Goal: Navigation & Orientation: Find specific page/section

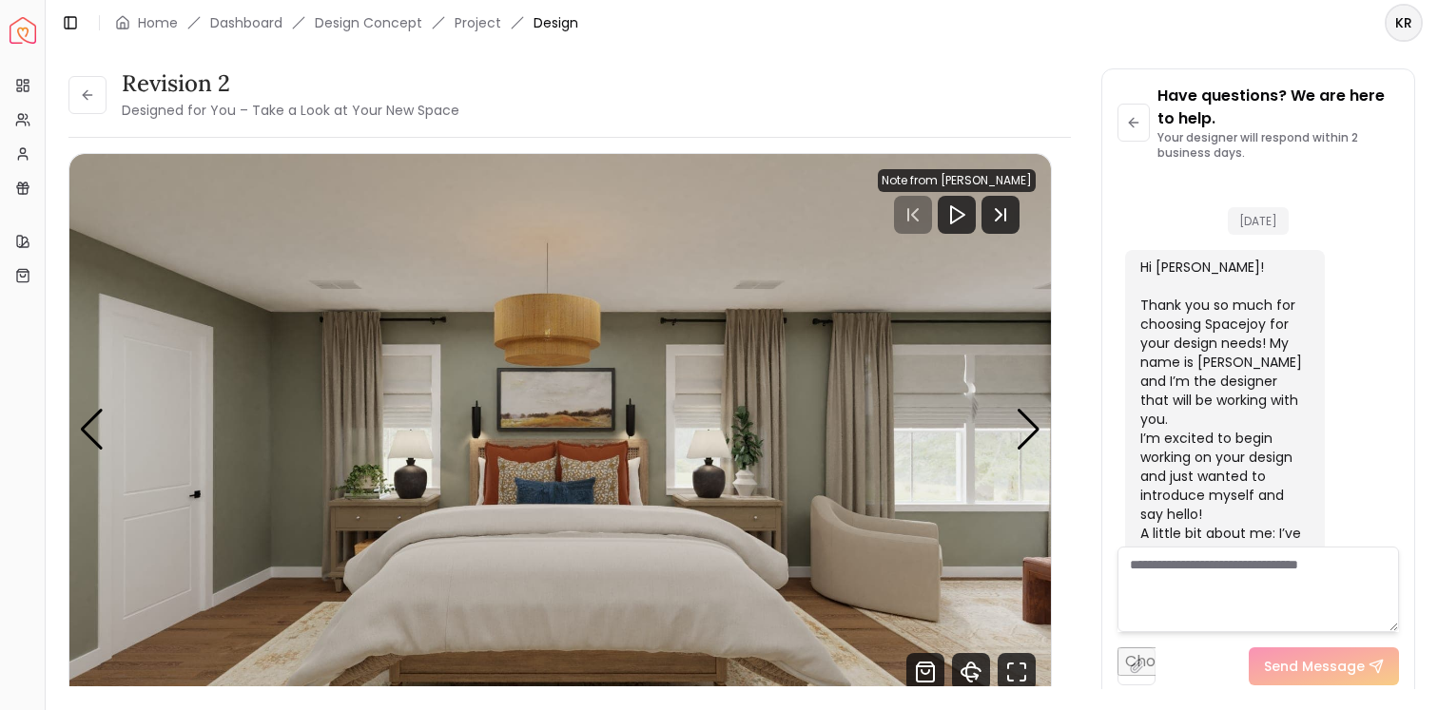
scroll to position [5519, 0]
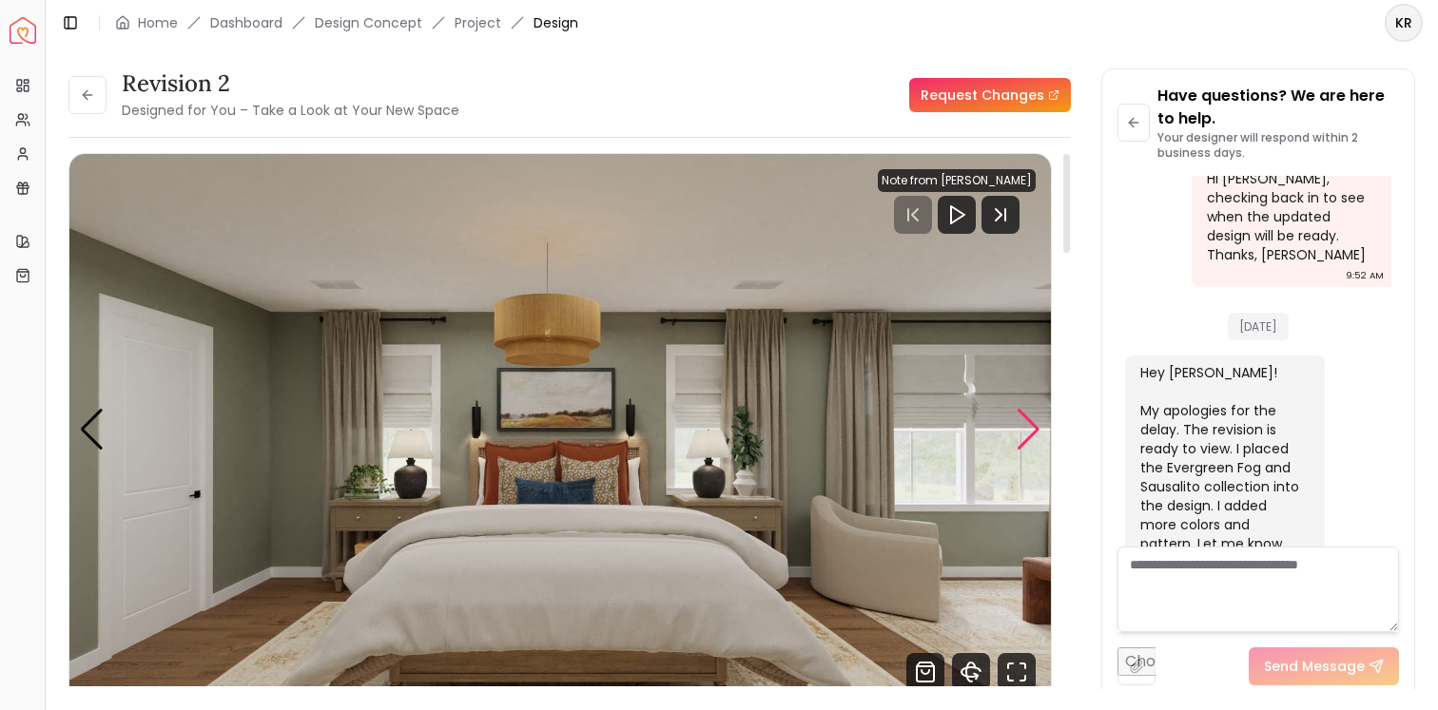
click at [1031, 432] on div "Next slide" at bounding box center [1029, 430] width 26 height 42
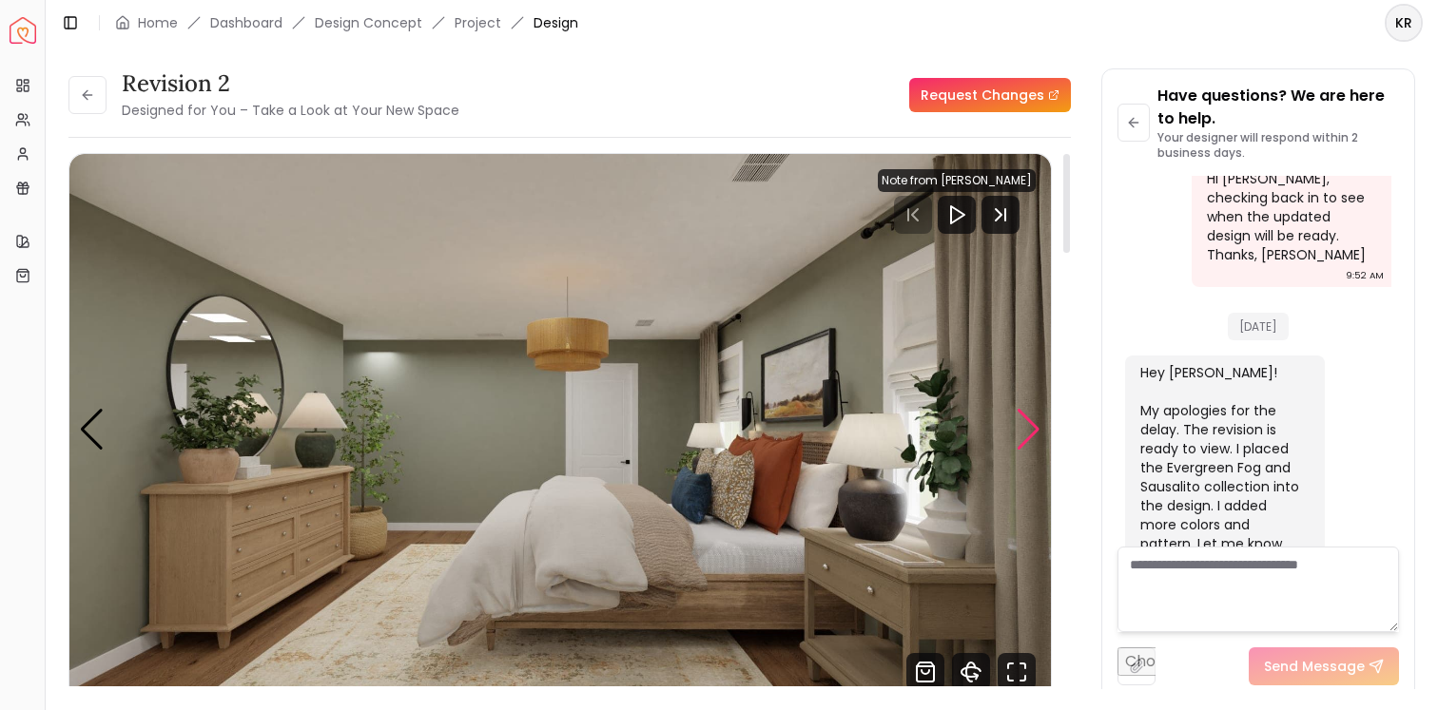
click at [1031, 432] on div "Next slide" at bounding box center [1029, 430] width 26 height 42
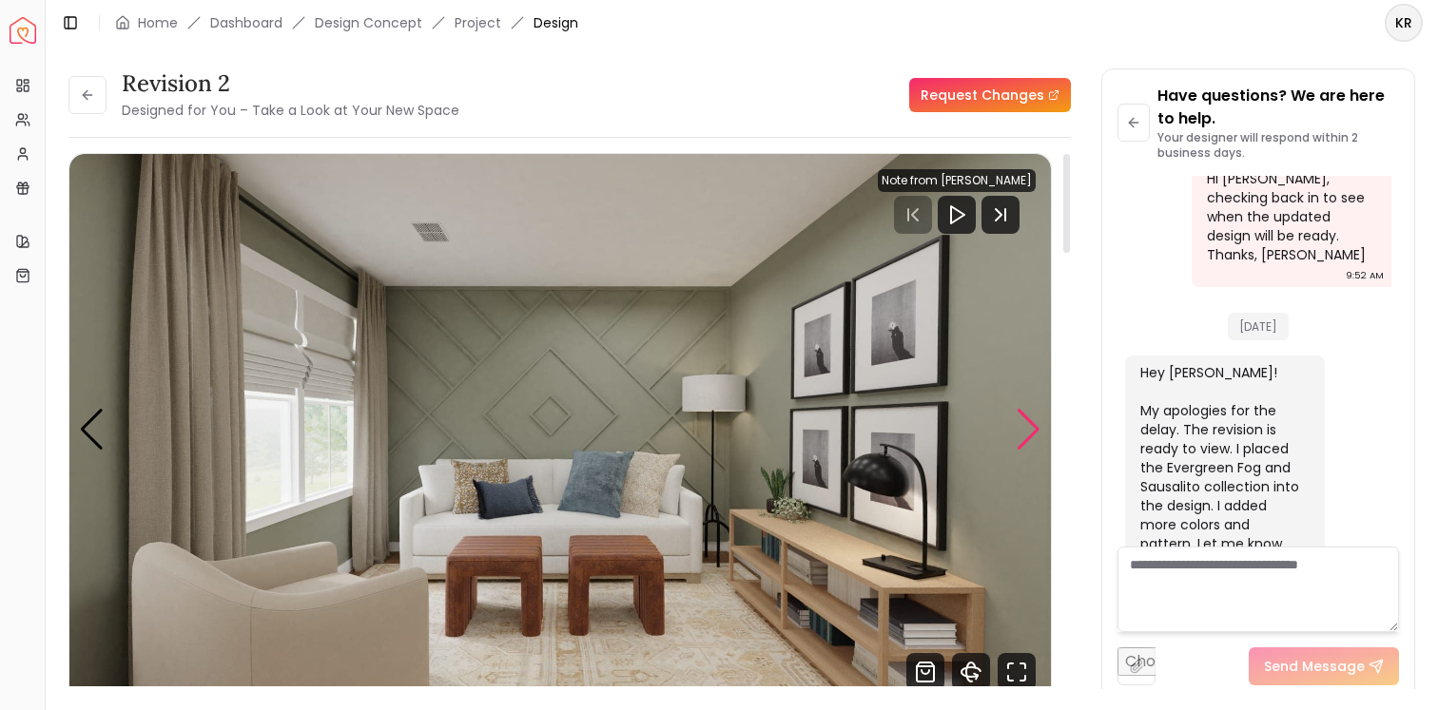
click at [1031, 432] on div "Next slide" at bounding box center [1029, 430] width 26 height 42
